Goal: Navigation & Orientation: Understand site structure

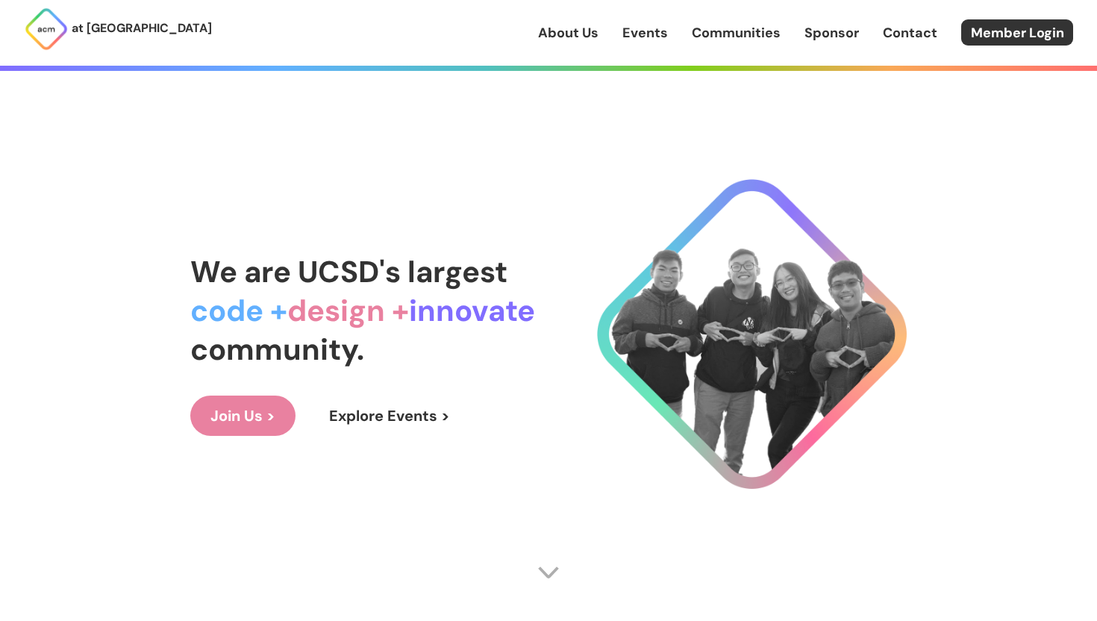
click at [557, 28] on link "About Us" at bounding box center [568, 32] width 60 height 19
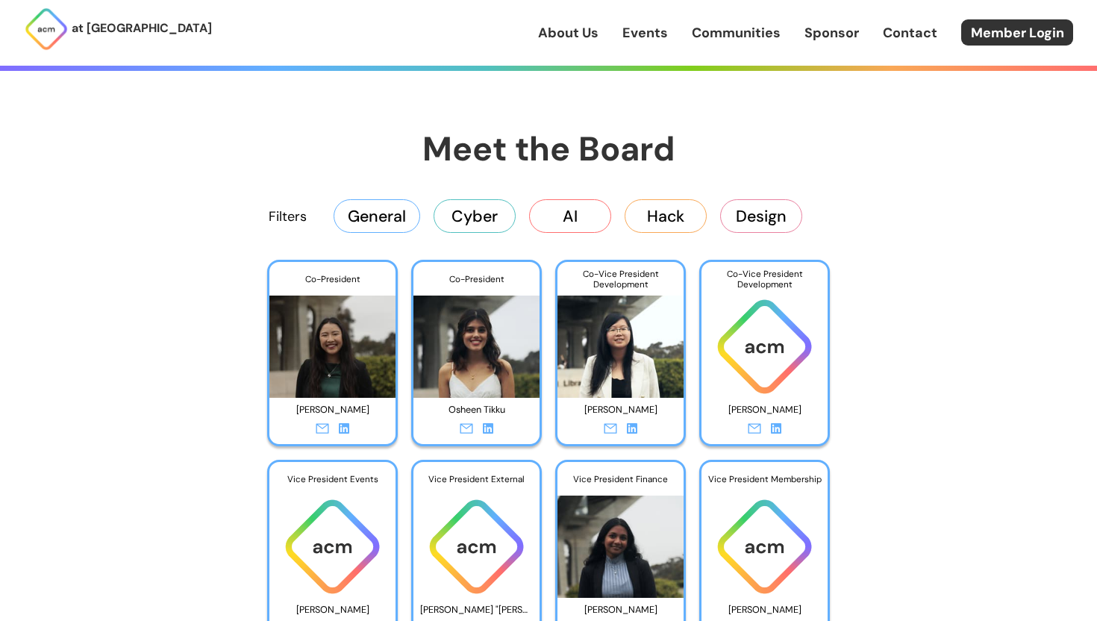
scroll to position [2277, 0]
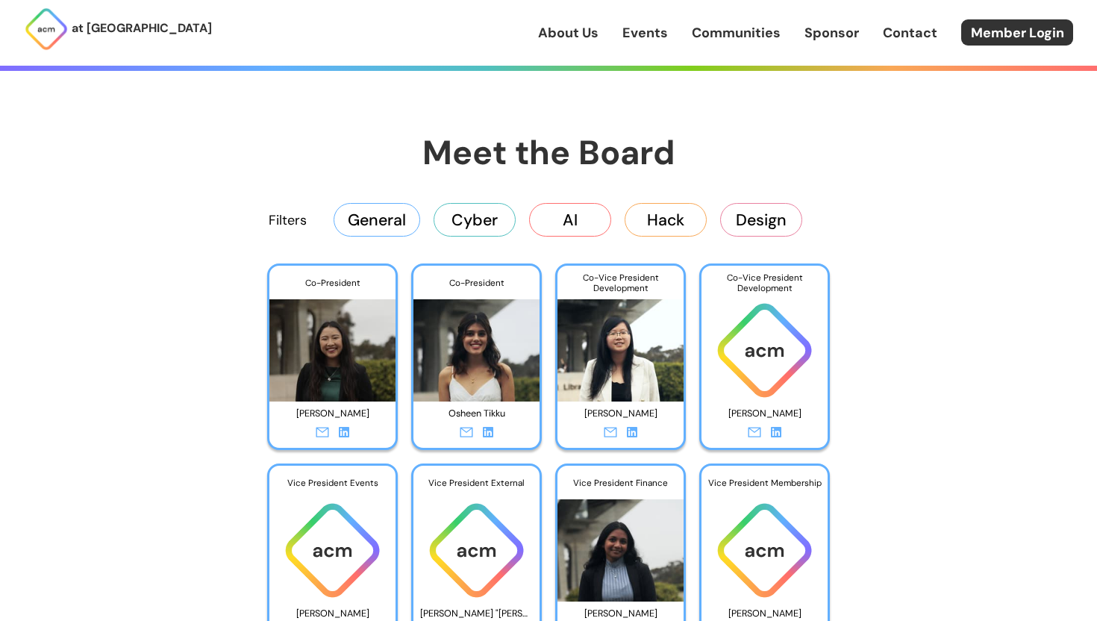
click at [687, 228] on button "Hack" at bounding box center [666, 219] width 82 height 33
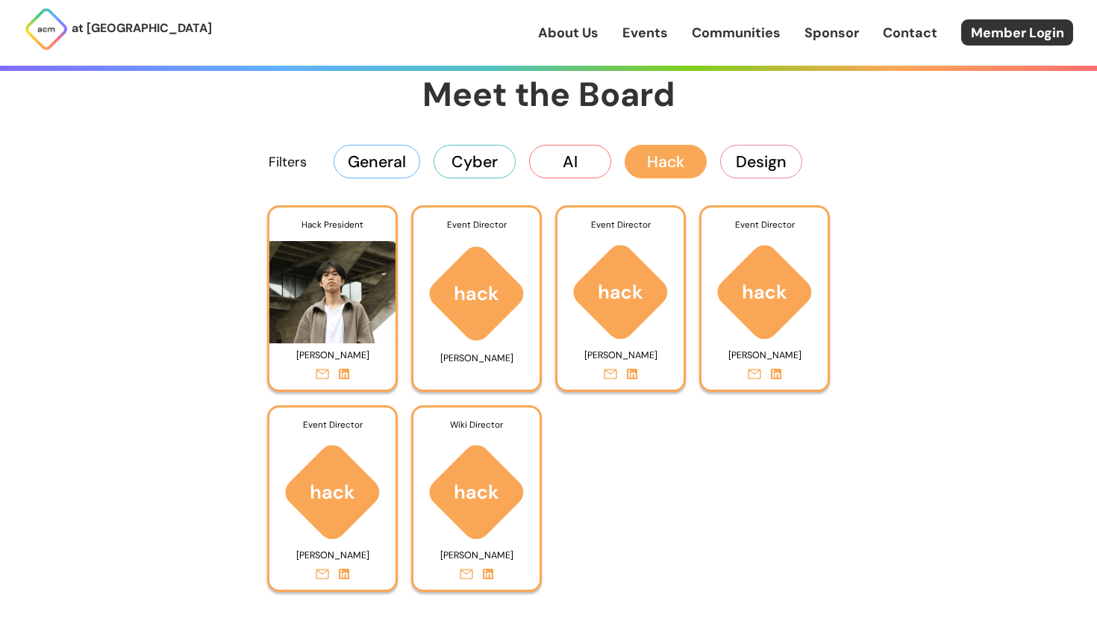
scroll to position [2338, 0]
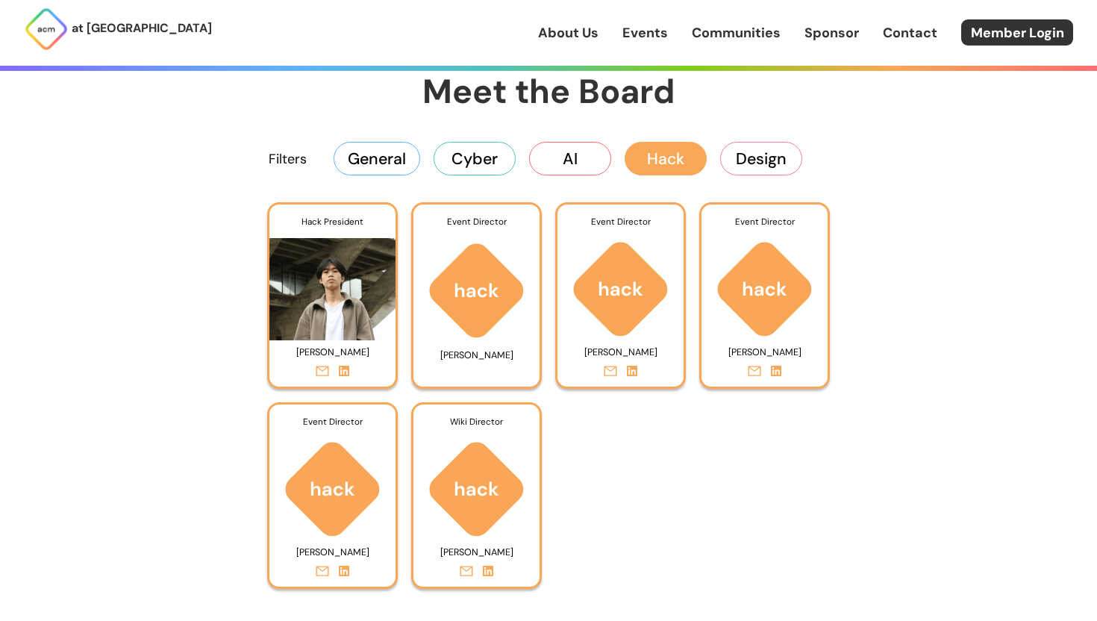
click at [551, 163] on button "AI" at bounding box center [570, 158] width 82 height 33
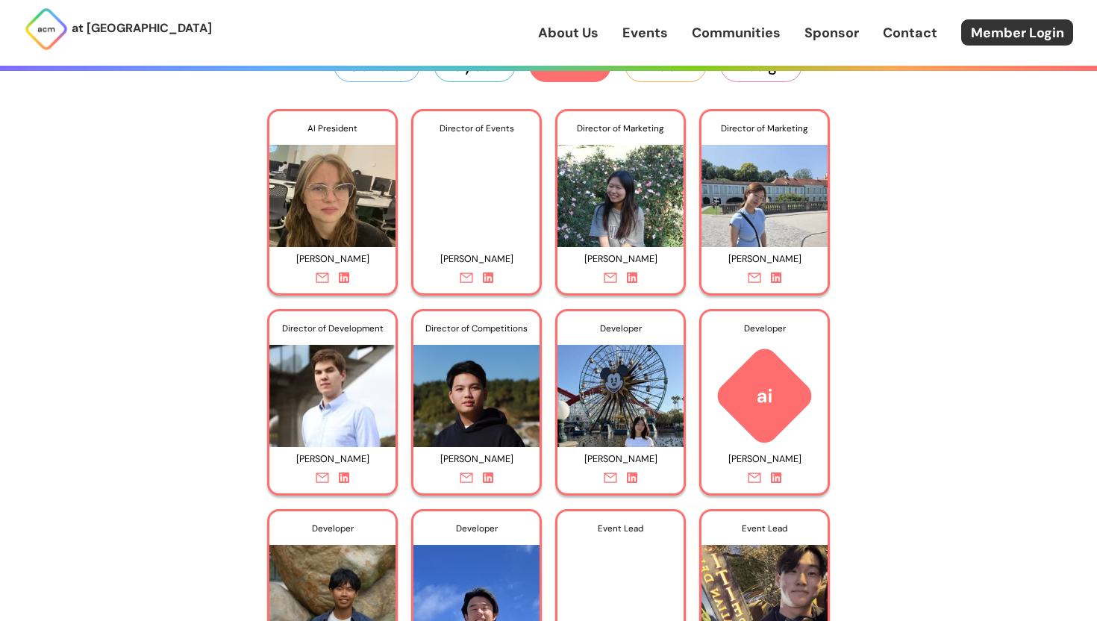
scroll to position [2357, 0]
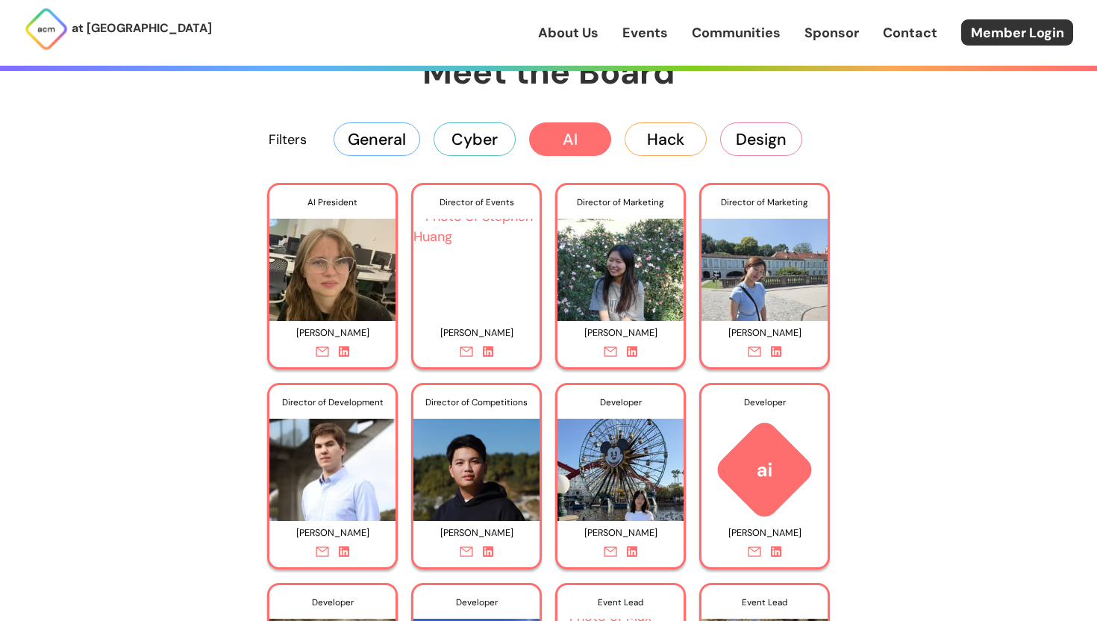
click at [656, 149] on button "Hack" at bounding box center [666, 138] width 82 height 33
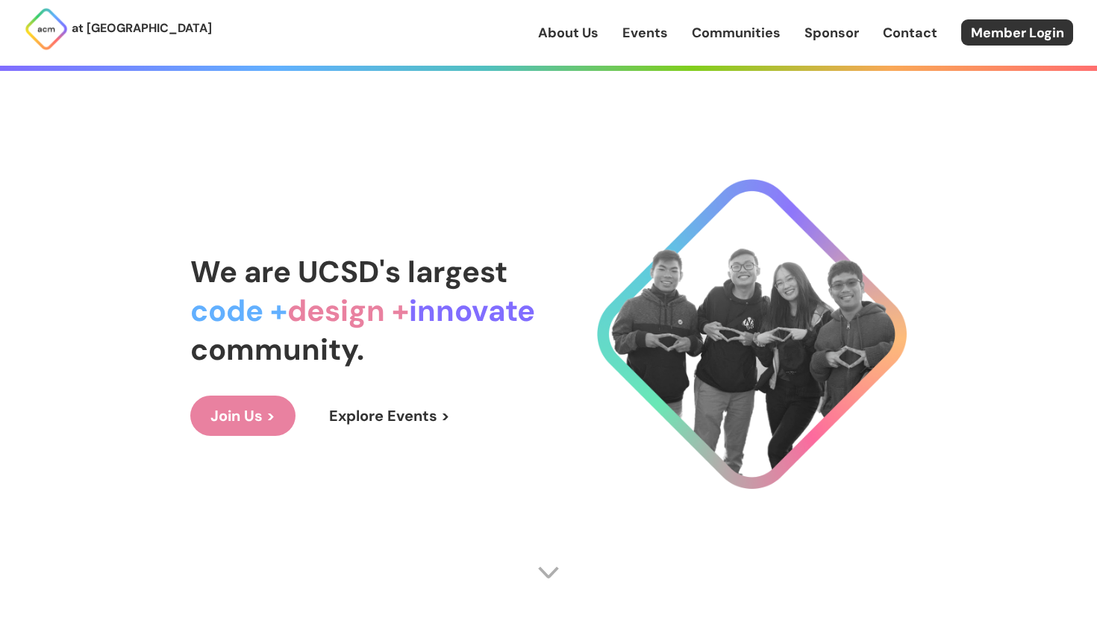
click at [659, 40] on link "Events" at bounding box center [645, 32] width 46 height 19
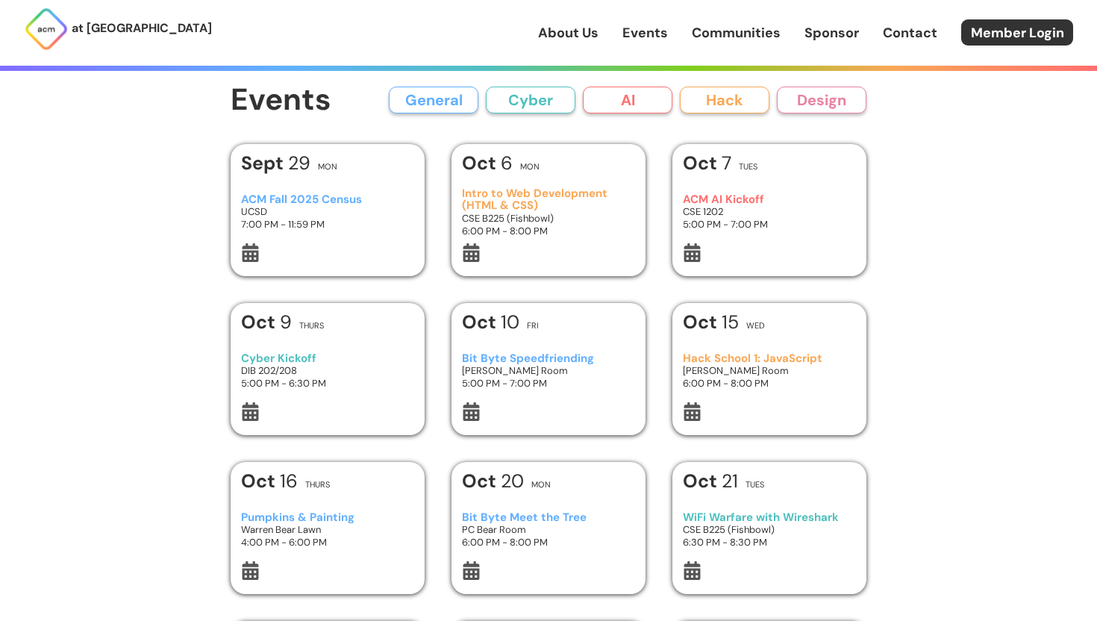
click at [519, 107] on button "Cyber" at bounding box center [531, 100] width 90 height 27
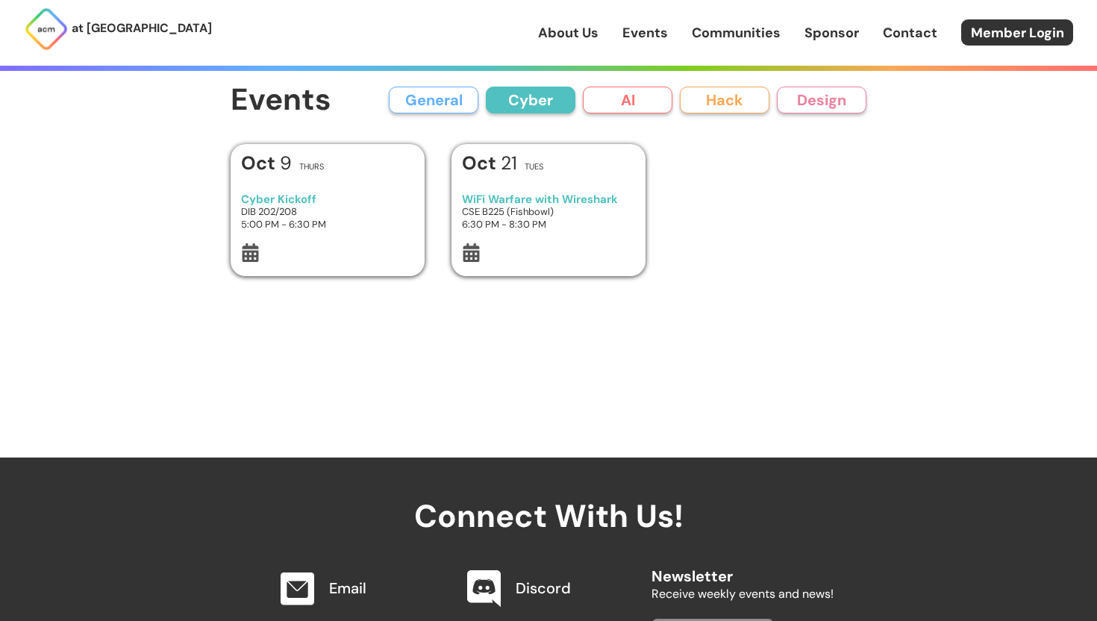
click at [575, 26] on link "About Us" at bounding box center [568, 32] width 60 height 19
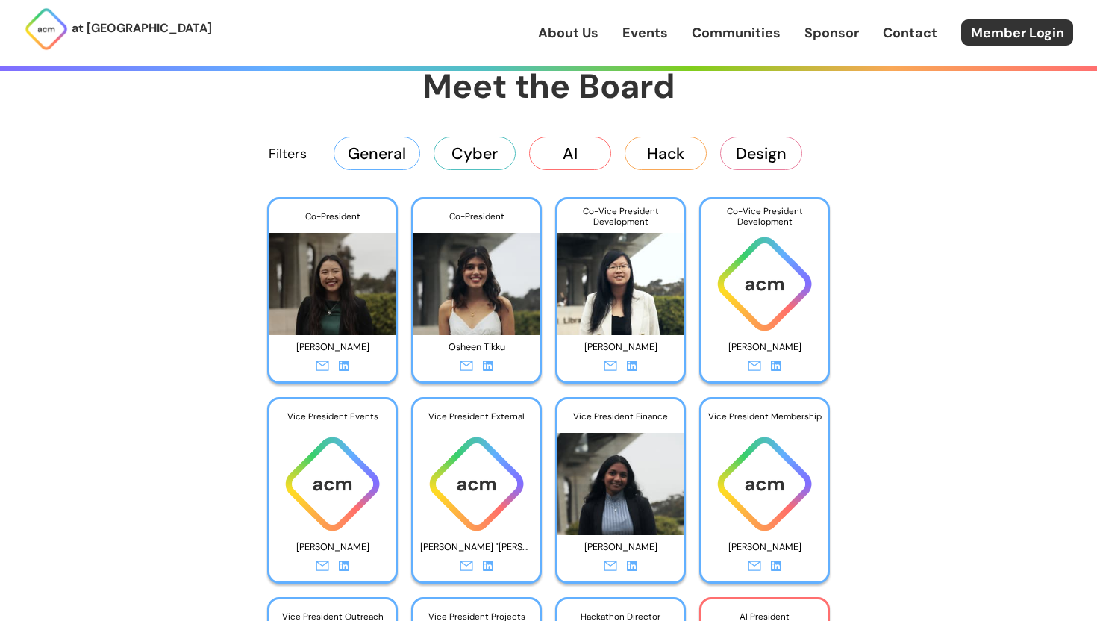
scroll to position [2336, 0]
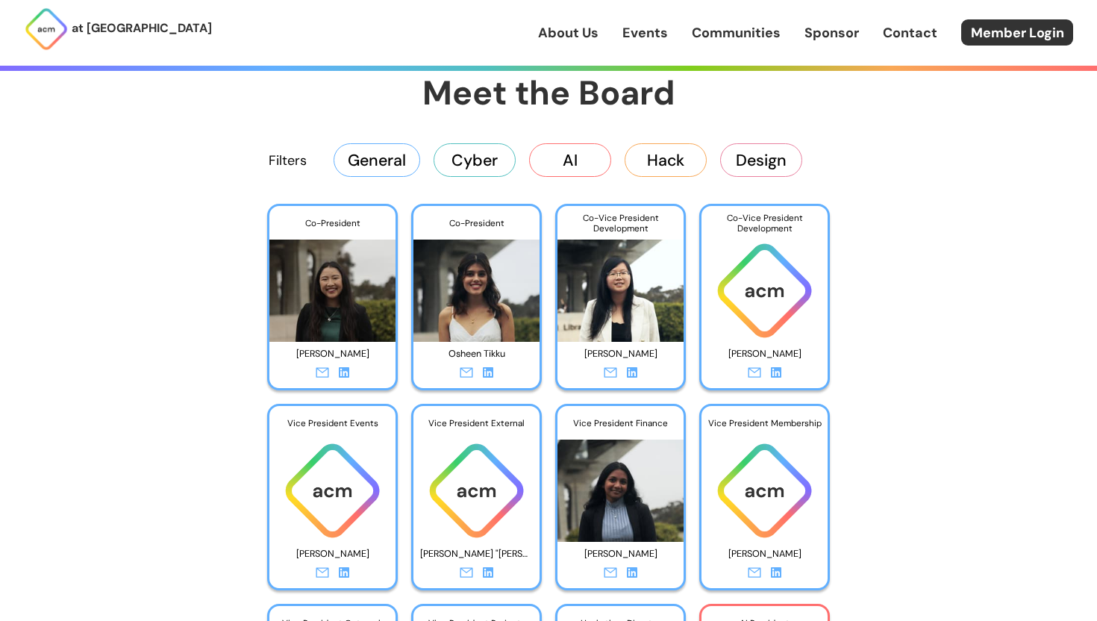
click at [478, 163] on button "Cyber" at bounding box center [475, 159] width 82 height 33
